Goal: Complete application form

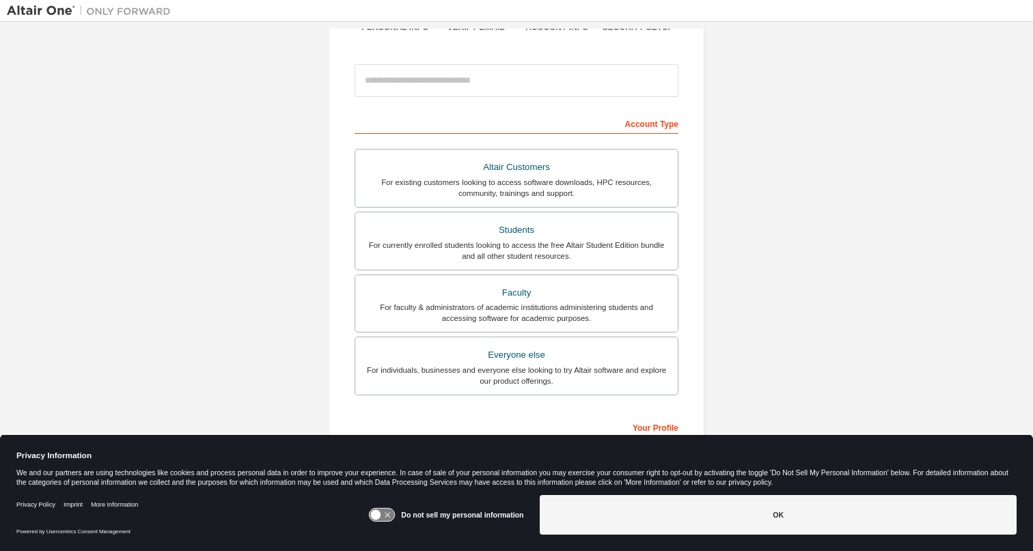
scroll to position [135, 0]
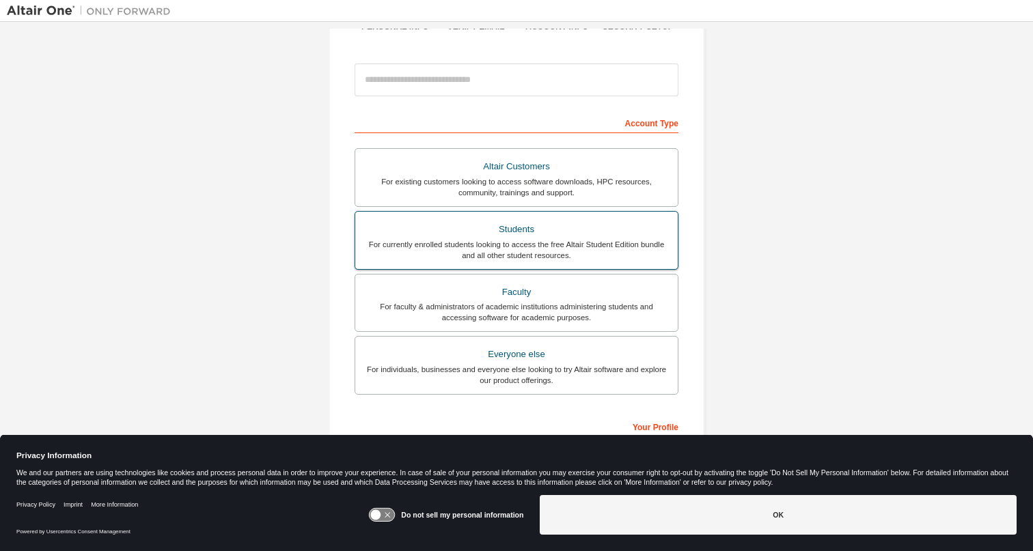
click at [459, 241] on div "For currently enrolled students looking to access the free Altair Student Editi…" at bounding box center [516, 250] width 306 height 22
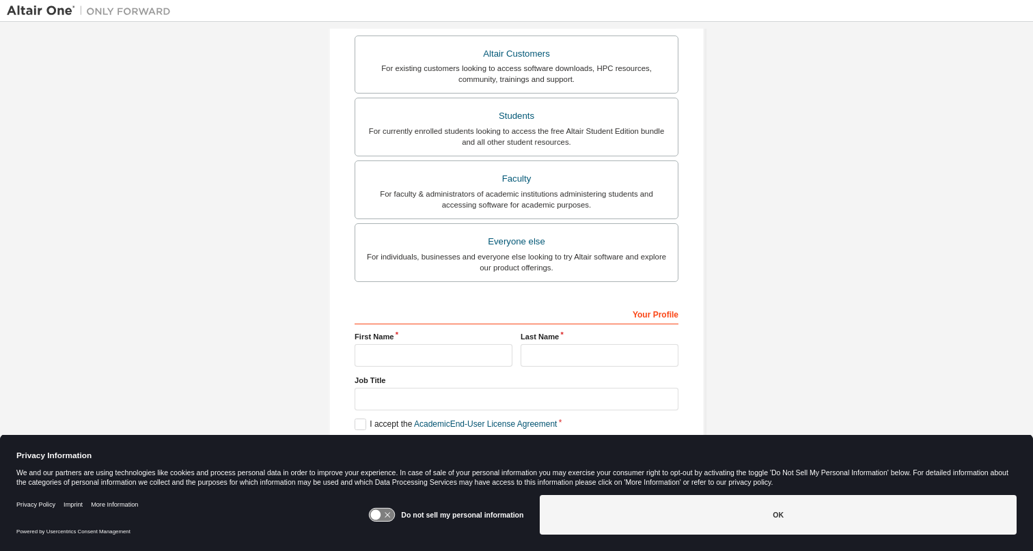
scroll to position [287, 0]
type input "********"
type input "******"
click at [356, 427] on label "I accept the Academic End-User License Agreement" at bounding box center [455, 425] width 202 height 12
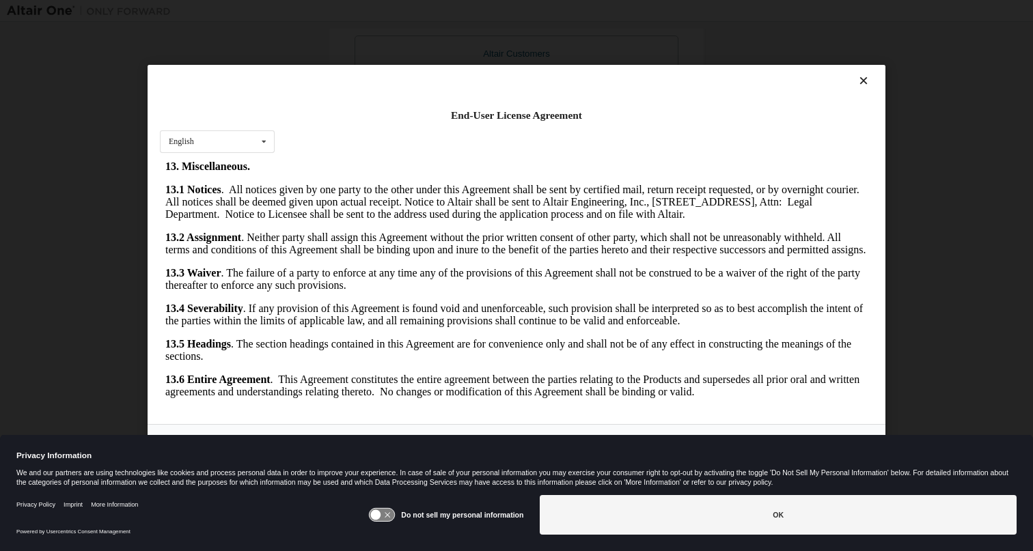
scroll to position [2, 0]
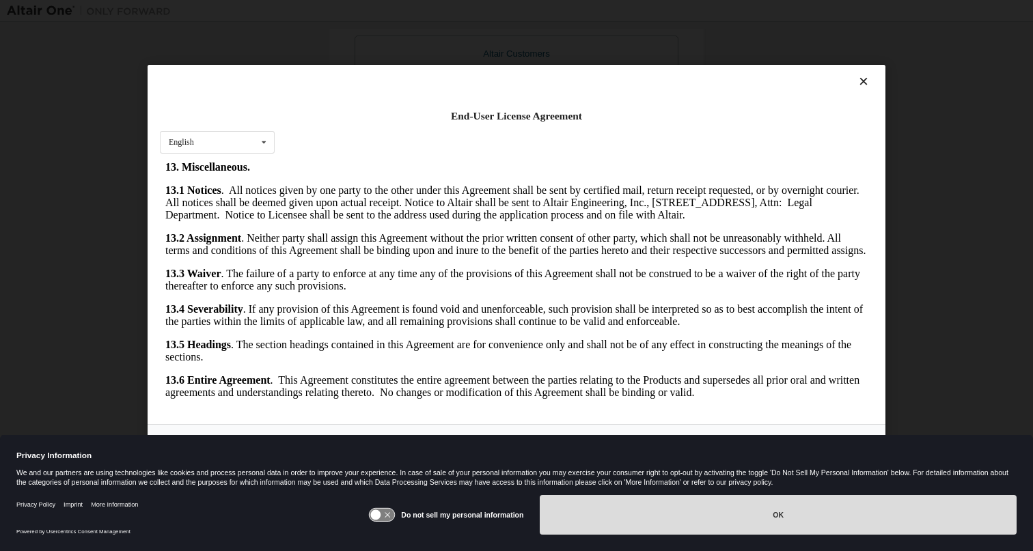
click at [621, 527] on button "OK" at bounding box center [778, 515] width 477 height 40
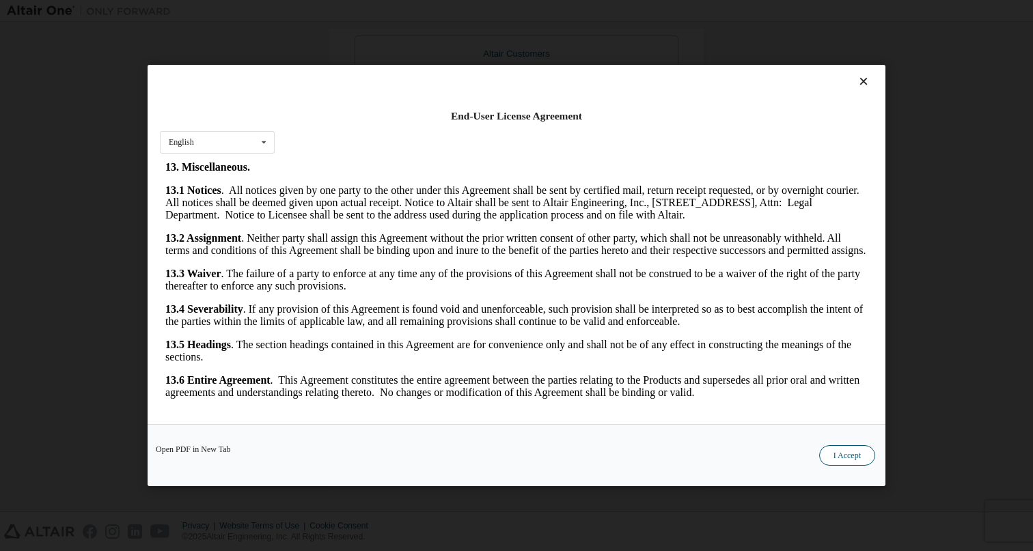
click at [845, 456] on button "I Accept" at bounding box center [847, 455] width 56 height 20
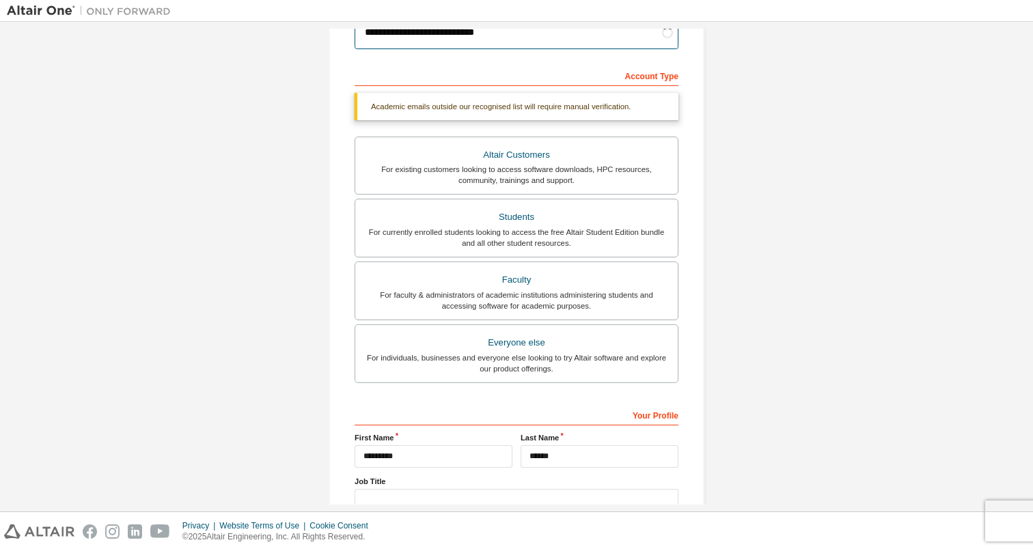
scroll to position [169, 0]
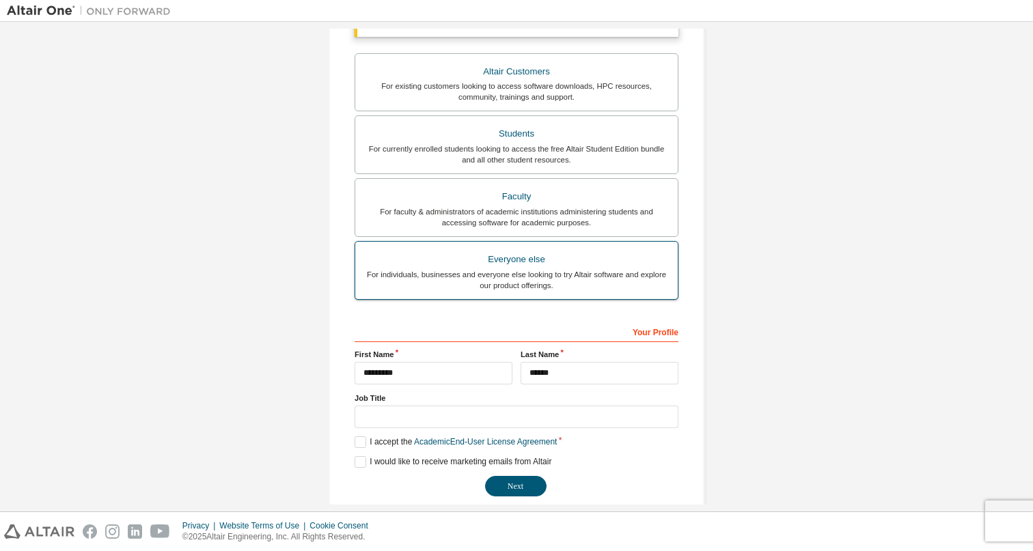
type input "**********"
click at [479, 281] on div "For individuals, businesses and everyone else looking to try Altair software an…" at bounding box center [516, 280] width 306 height 22
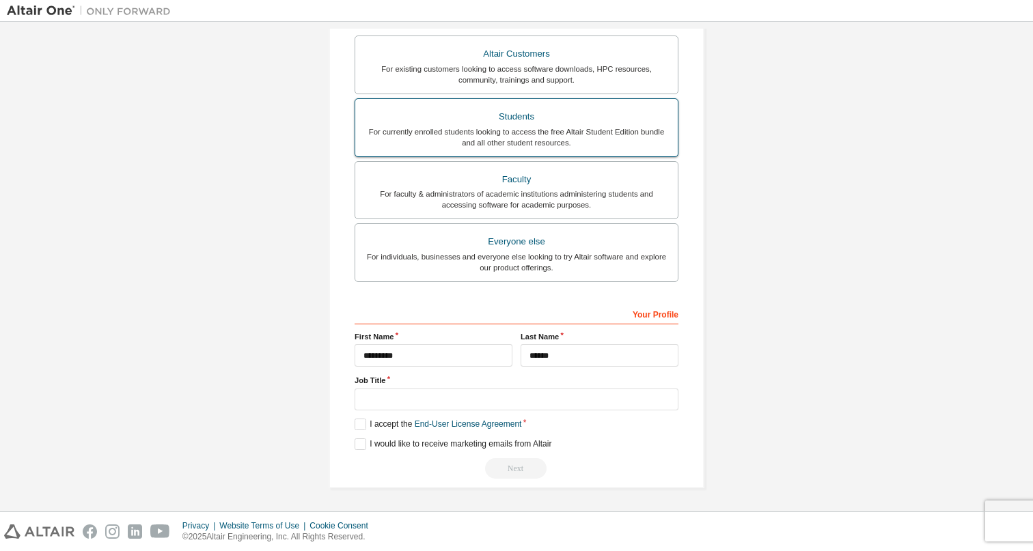
click at [502, 115] on div "Students" at bounding box center [516, 116] width 306 height 19
click at [360, 423] on label "I accept the Academic End-User License Agreement" at bounding box center [455, 425] width 202 height 12
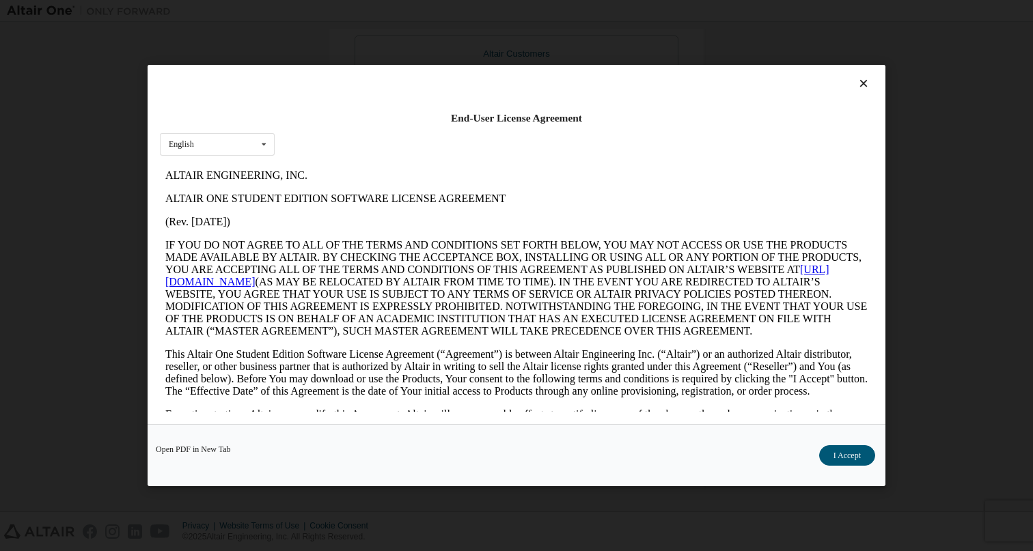
scroll to position [0, 0]
click at [840, 458] on button "I Accept" at bounding box center [847, 455] width 56 height 20
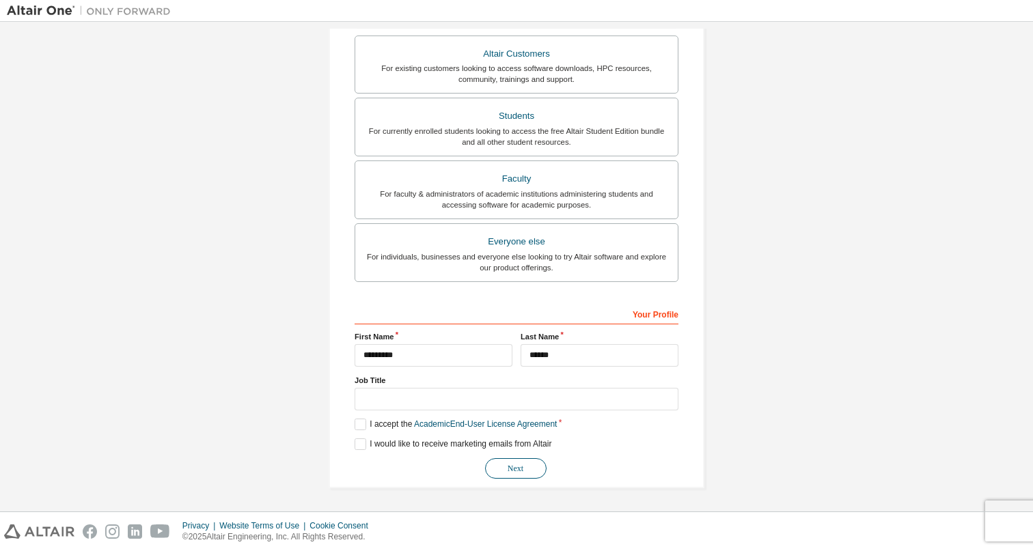
click at [509, 471] on button "Next" at bounding box center [515, 468] width 61 height 20
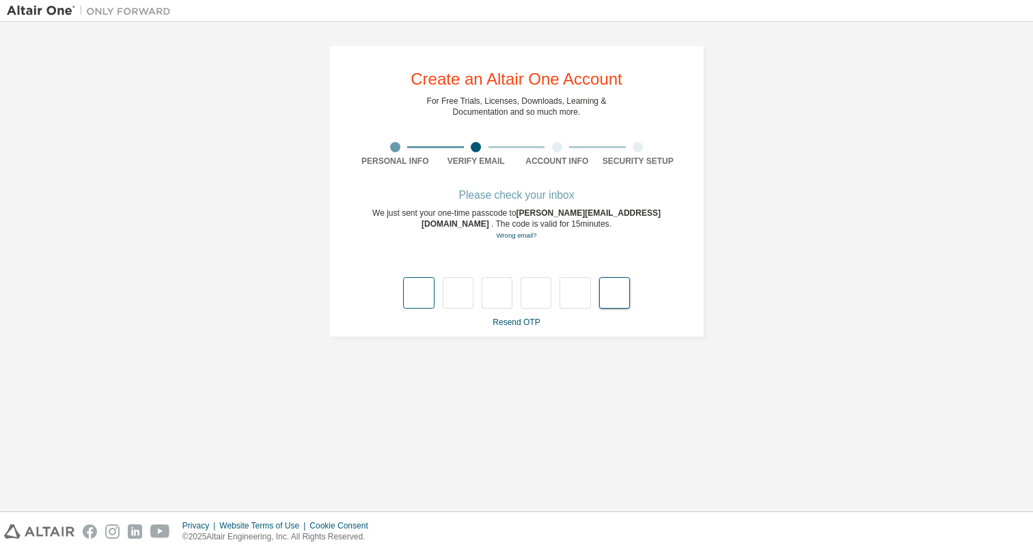
paste input "*"
type input "*"
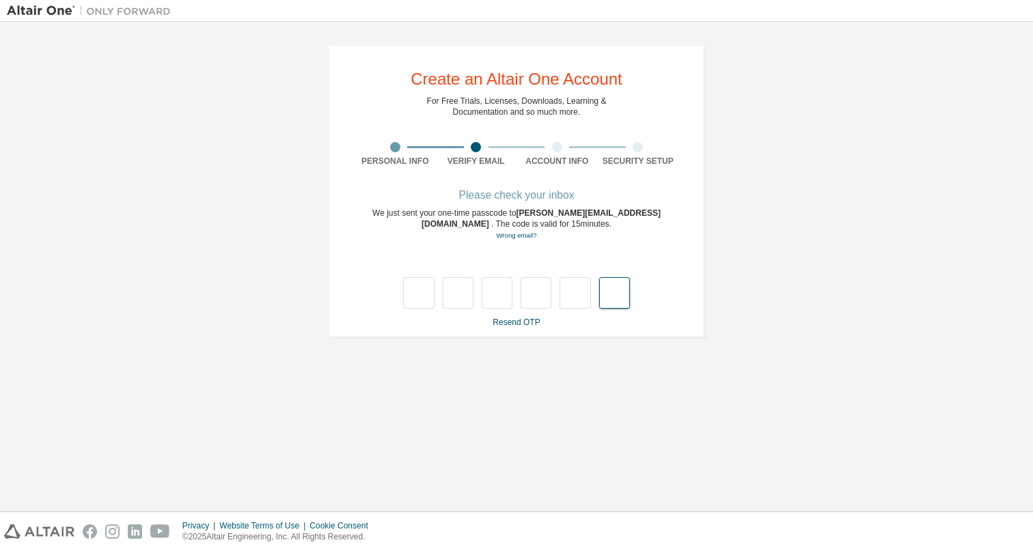
type input "*"
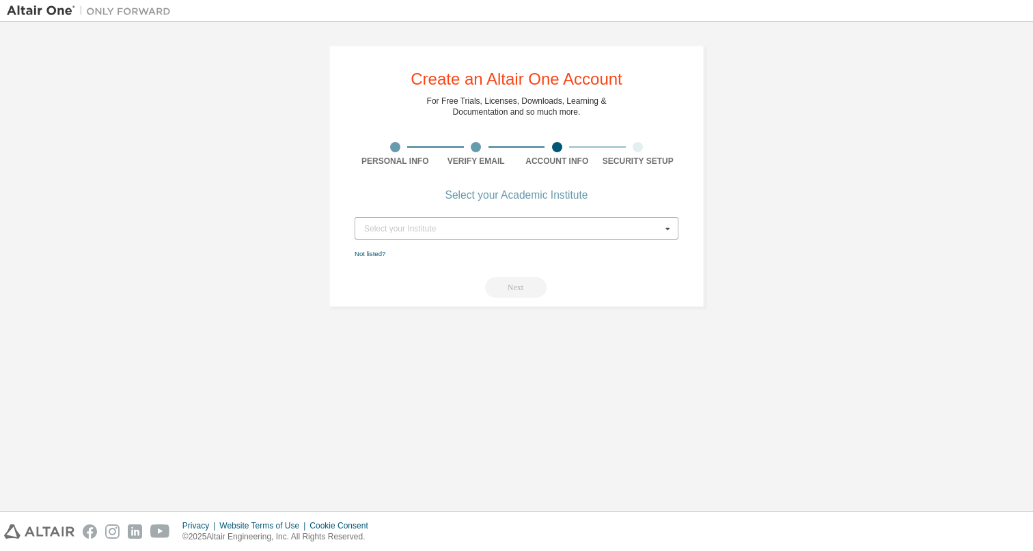
click at [437, 229] on div "Select your Institute" at bounding box center [512, 229] width 297 height 8
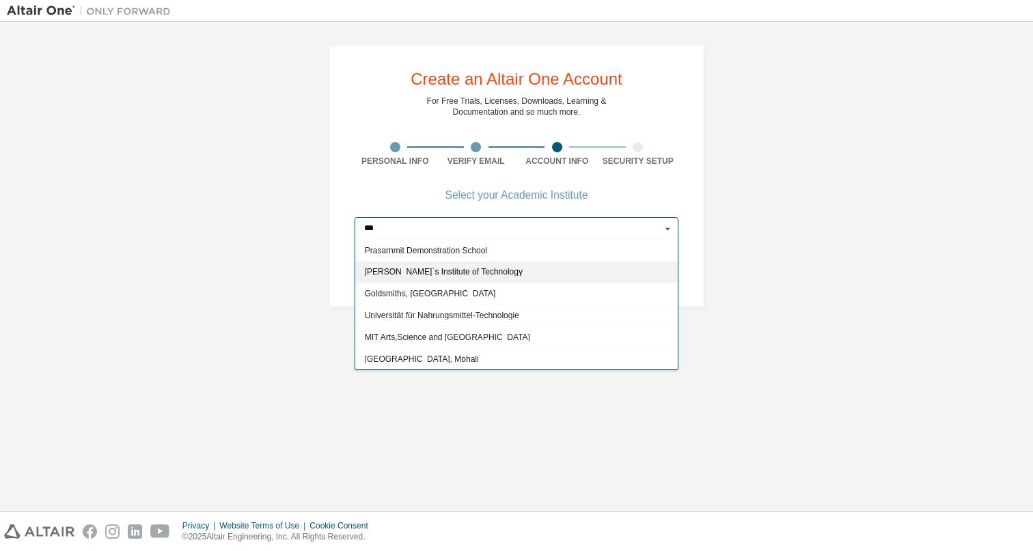
scroll to position [261, 0]
type input "*"
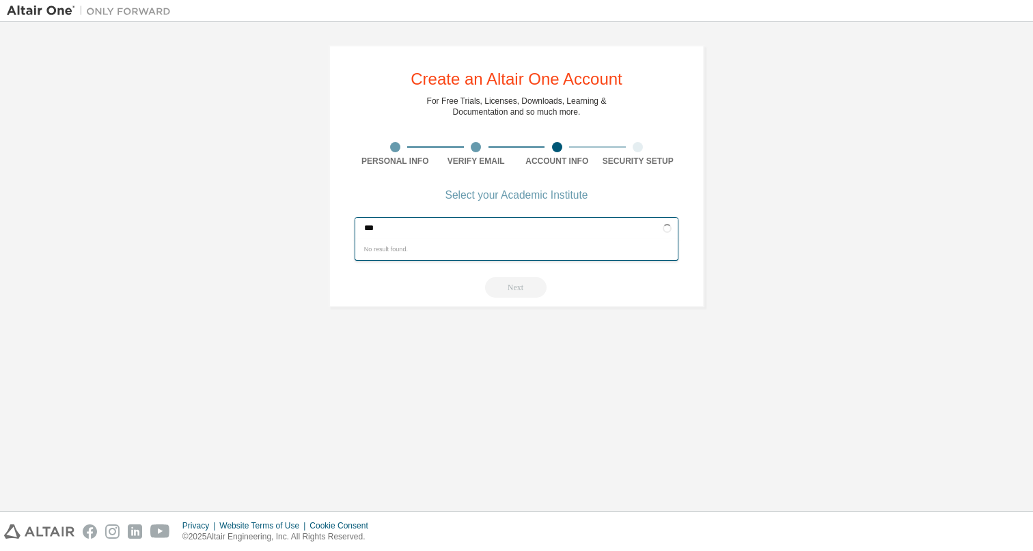
scroll to position [0, 0]
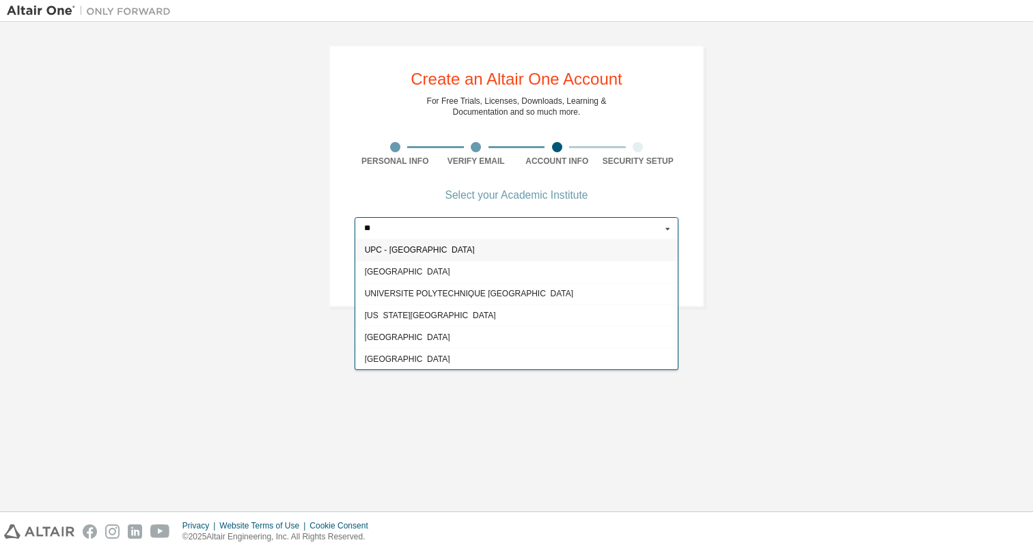
type input "*"
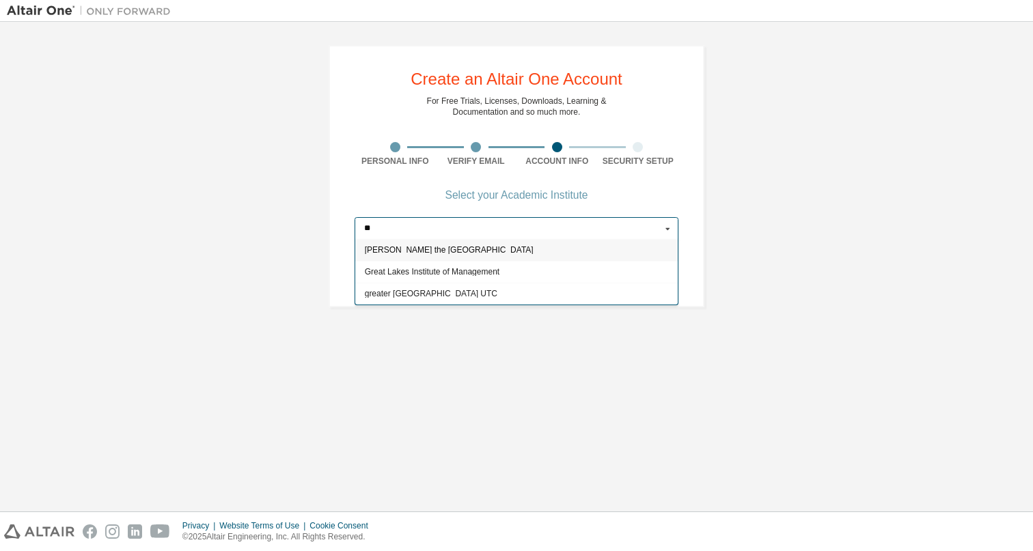
type input "*"
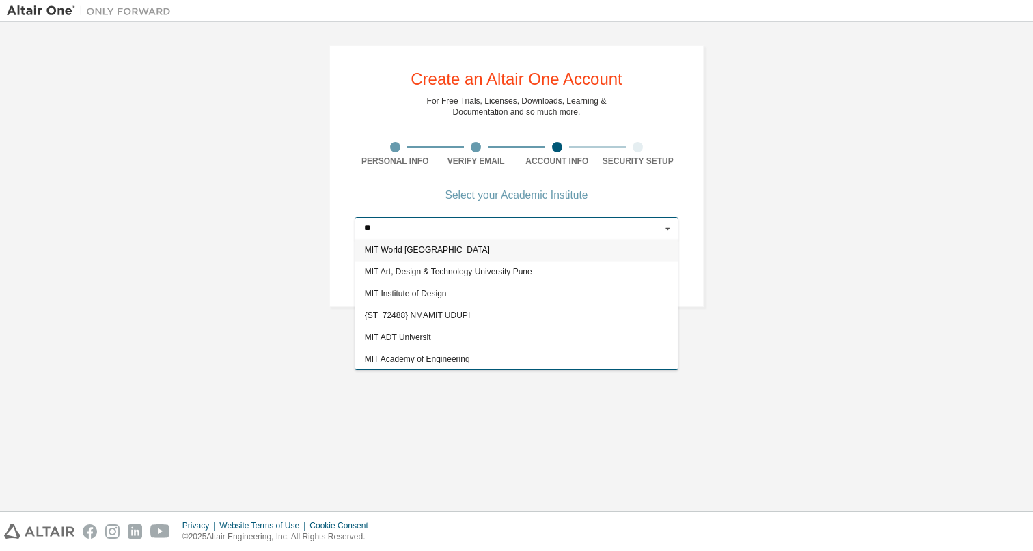
type input "*"
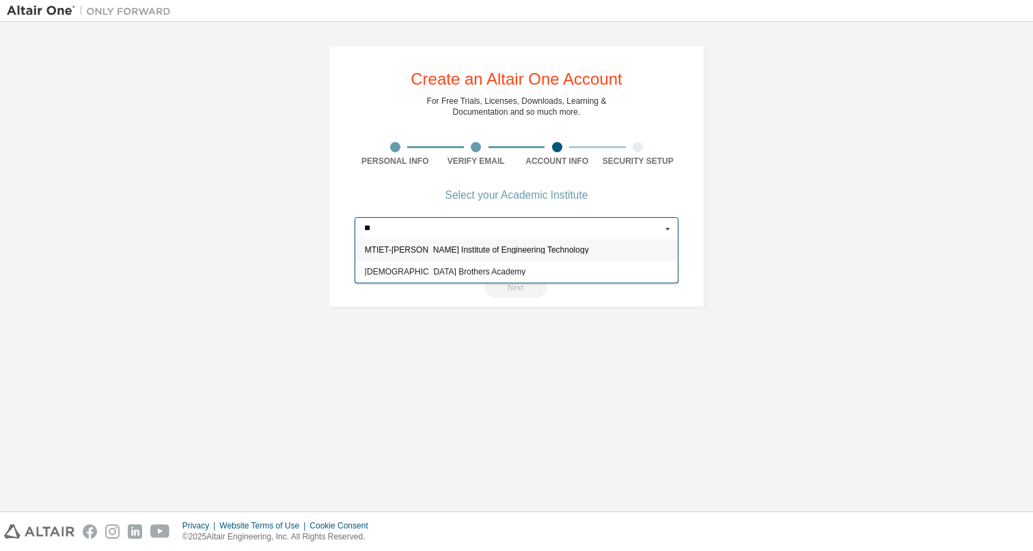
type input "*"
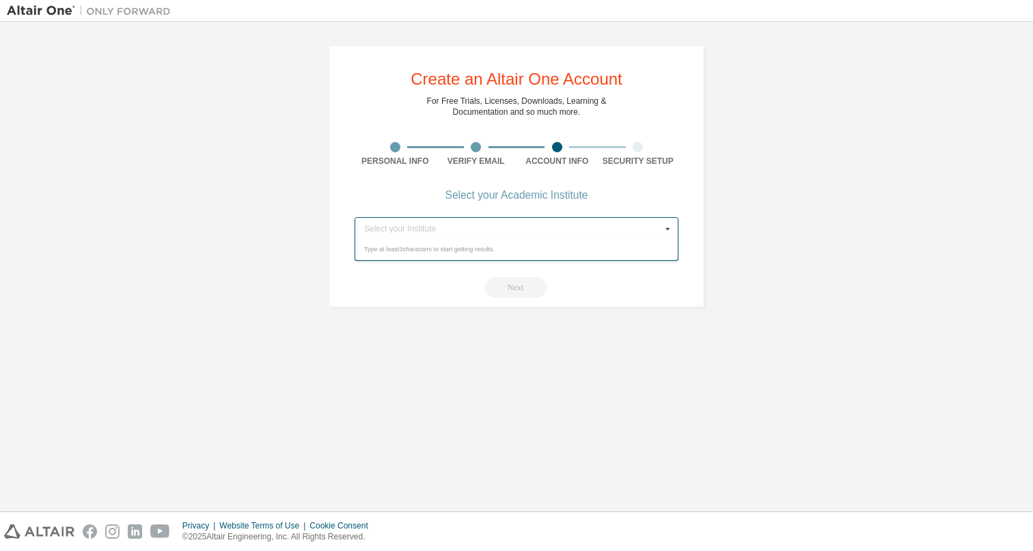
click at [486, 194] on div "Select your Academic Institute" at bounding box center [516, 195] width 143 height 8
click at [369, 254] on link "Not listed?" at bounding box center [369, 254] width 31 height 8
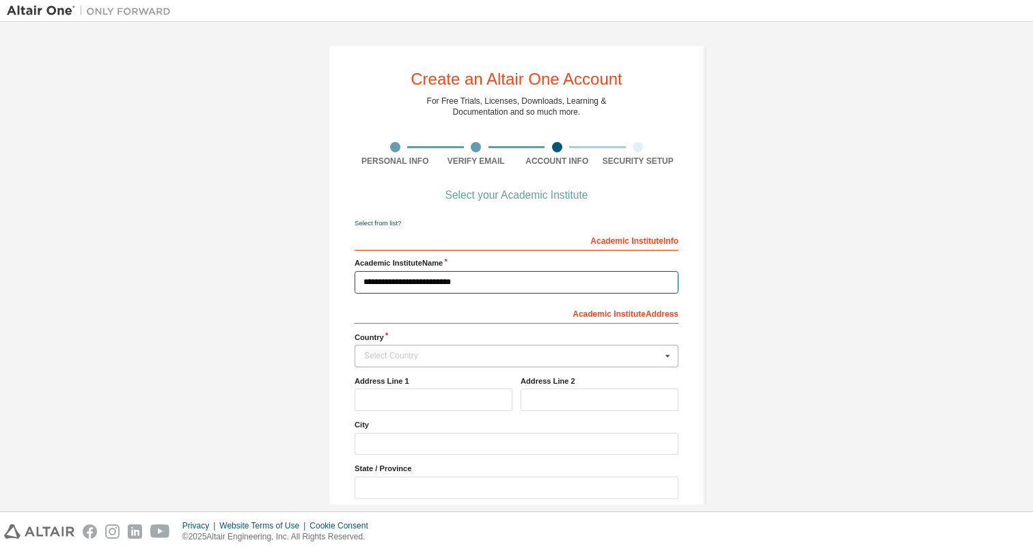
type input "**********"
click at [376, 359] on div "Select Country" at bounding box center [512, 356] width 297 height 8
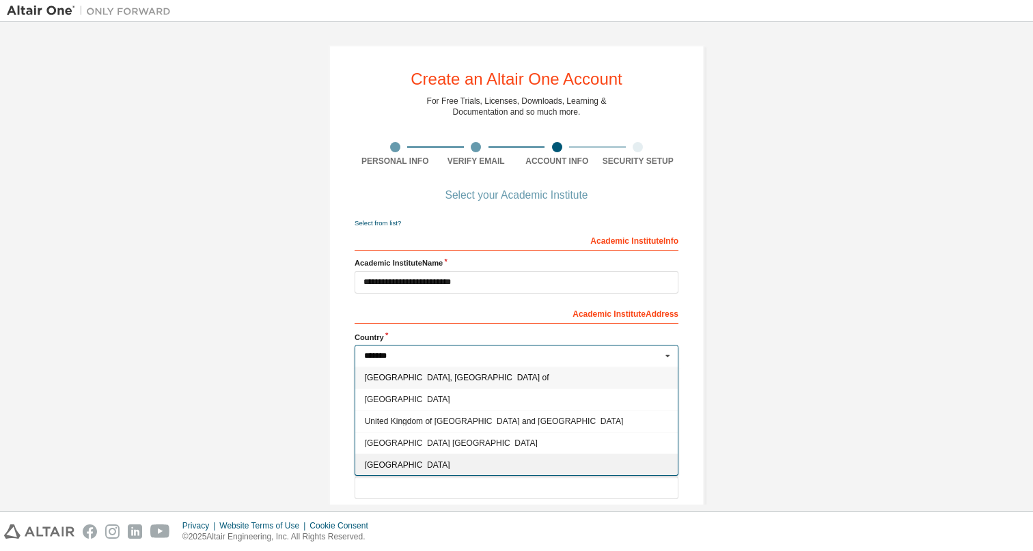
type input "******"
click at [400, 456] on div "[GEOGRAPHIC_DATA]" at bounding box center [516, 464] width 322 height 22
type input "***"
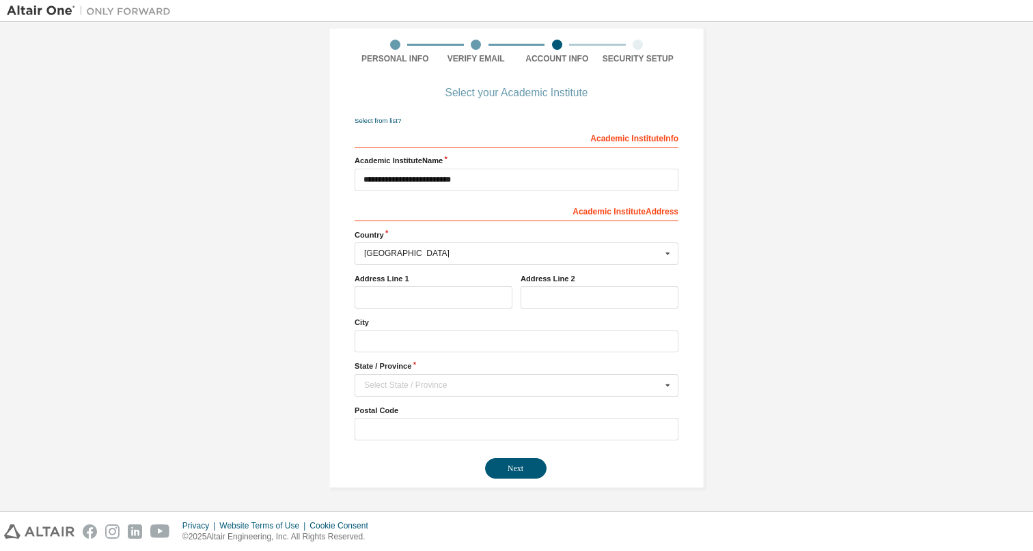
scroll to position [111, 0]
click at [416, 387] on div "Select State / Province" at bounding box center [512, 385] width 297 height 8
type input "****"
click at [416, 403] on span "[US_STATE]" at bounding box center [517, 407] width 304 height 8
type input "**"
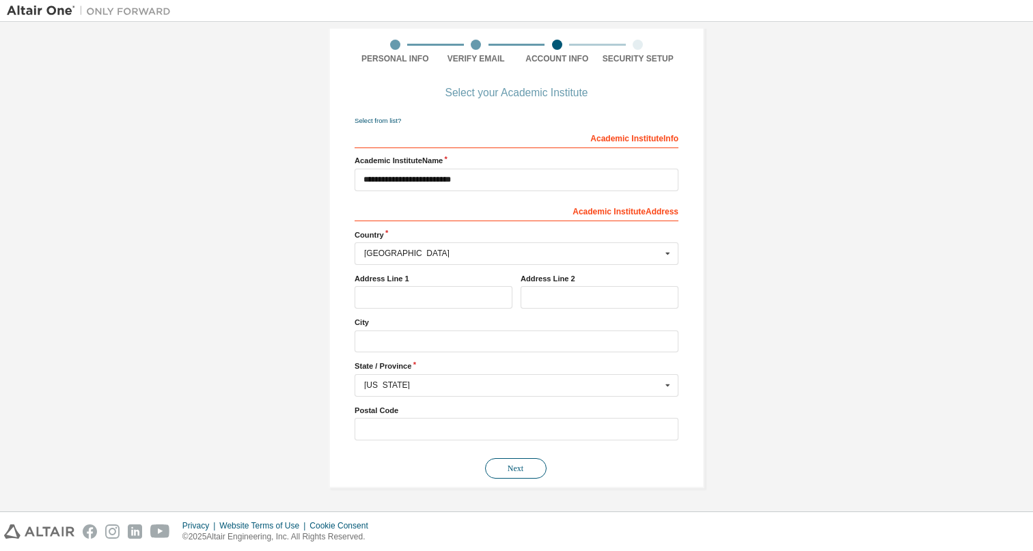
click at [504, 468] on button "Next" at bounding box center [515, 468] width 61 height 20
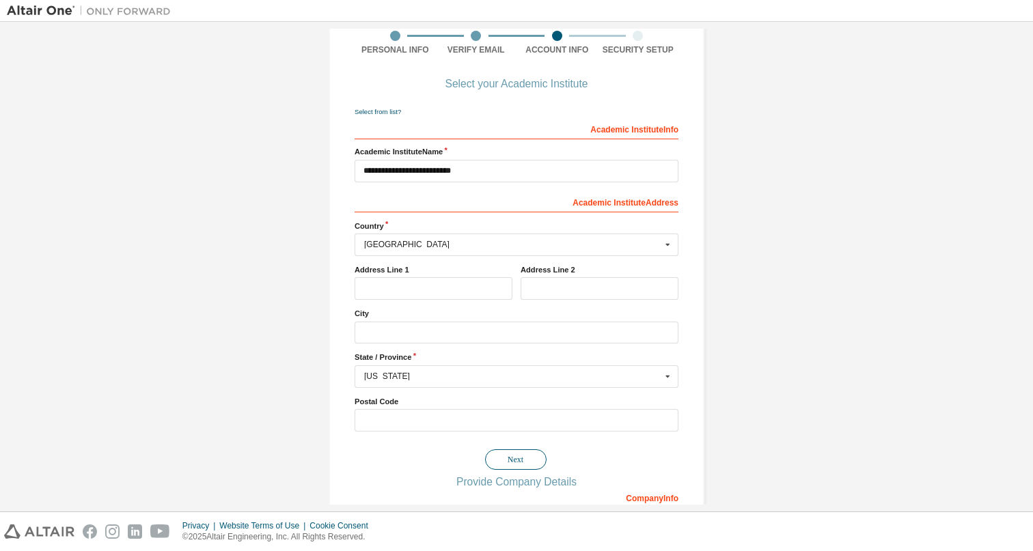
scroll to position [0, 0]
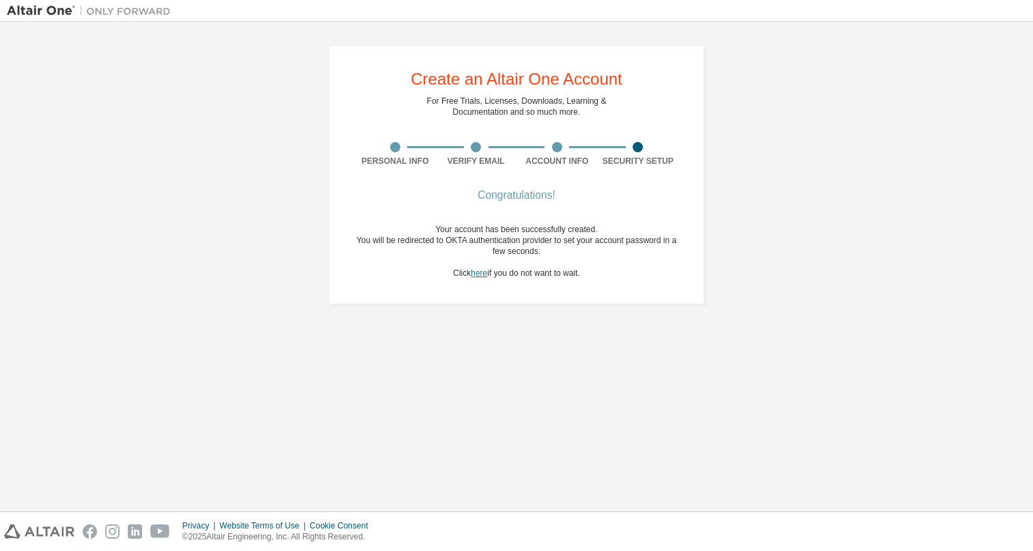
click at [478, 273] on link "here" at bounding box center [479, 273] width 16 height 10
